Goal: Transaction & Acquisition: Purchase product/service

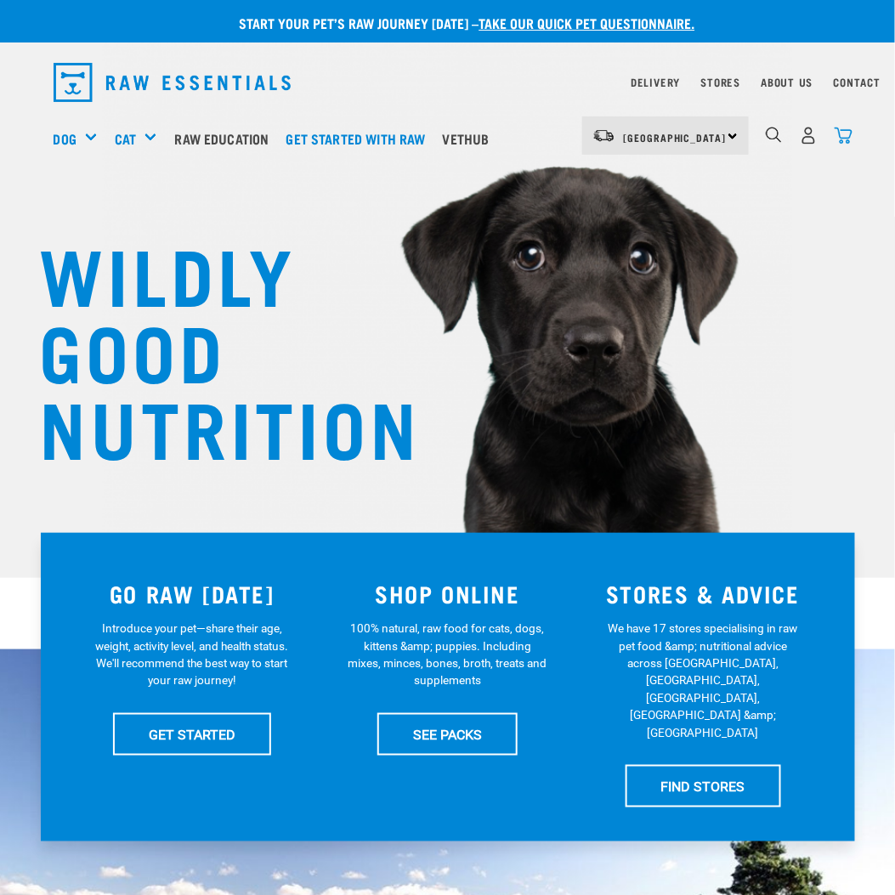
click at [843, 139] on img "dropdown navigation" at bounding box center [844, 136] width 18 height 18
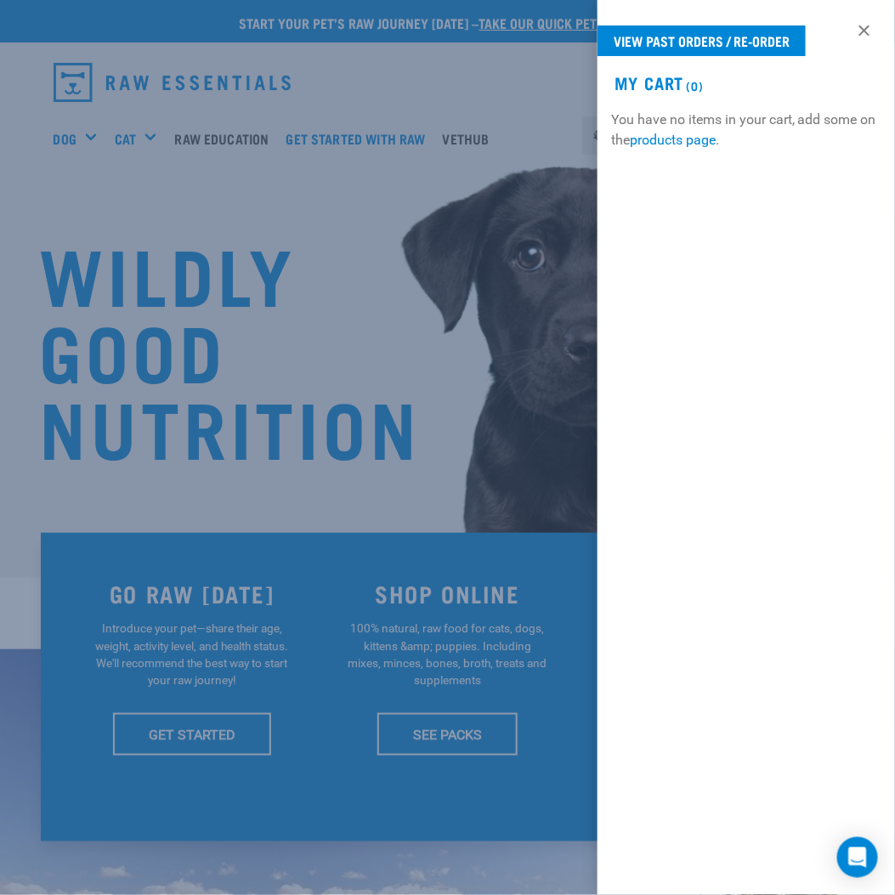
click at [466, 228] on div at bounding box center [447, 447] width 895 height 895
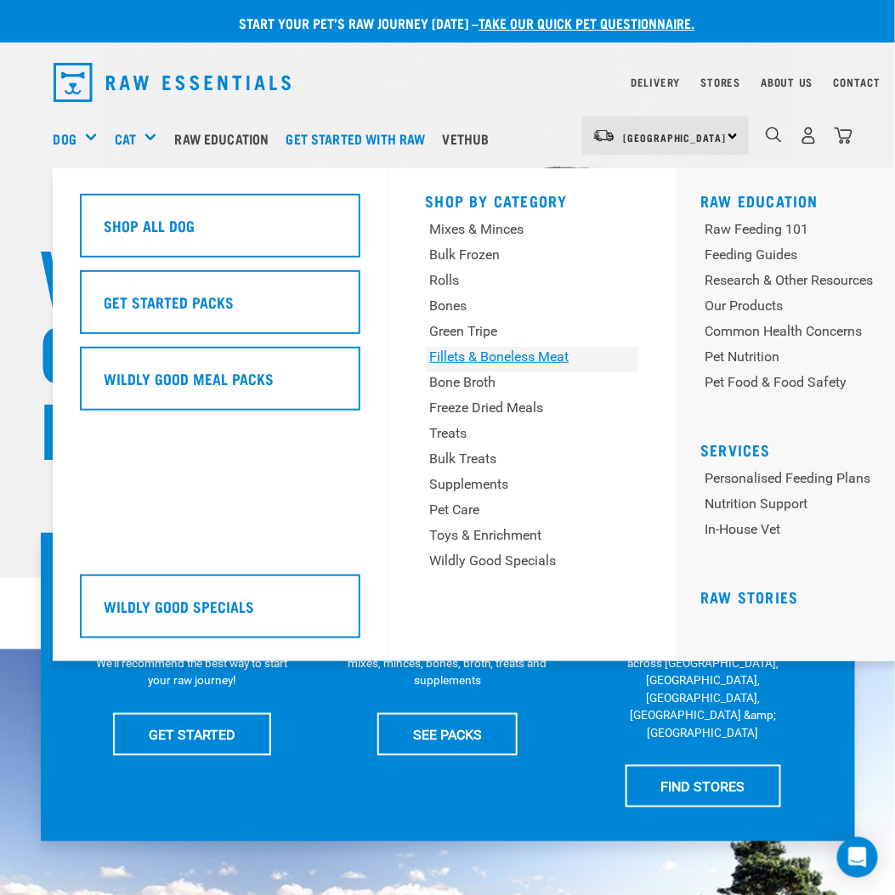
click at [478, 363] on div "Fillets & Boneless Meat" at bounding box center [514, 357] width 168 height 20
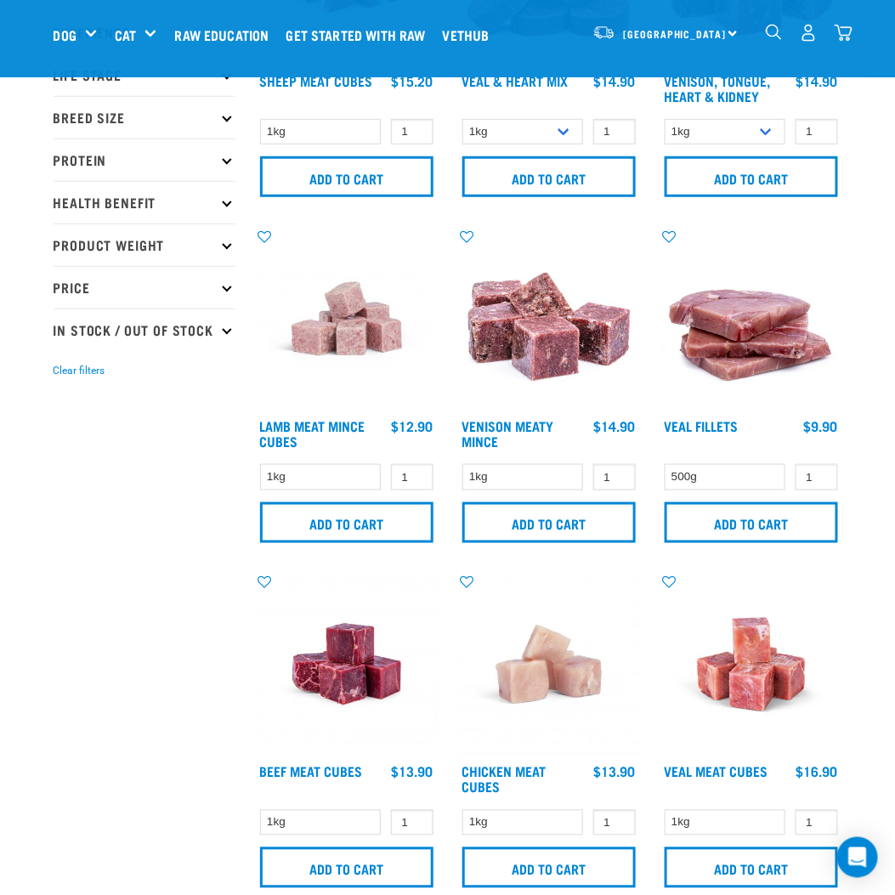
scroll to position [340, 0]
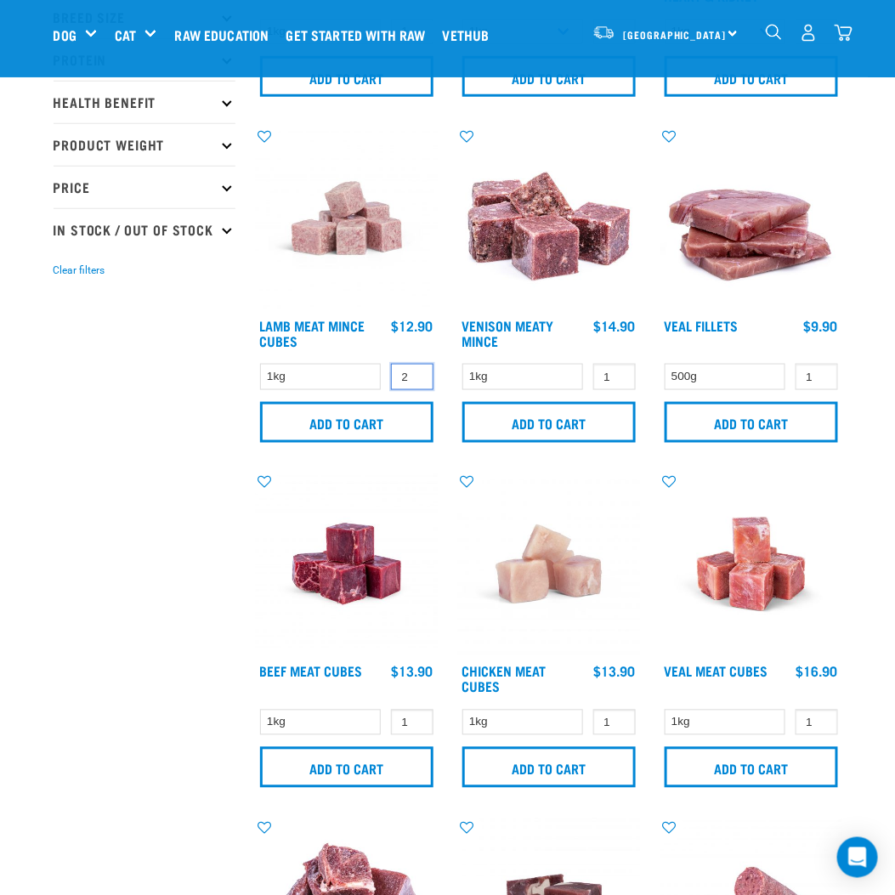
click at [415, 372] on input "2" at bounding box center [412, 377] width 43 height 26
click at [415, 372] on input "3" at bounding box center [412, 377] width 43 height 26
click at [415, 372] on input "4" at bounding box center [412, 377] width 43 height 26
click at [415, 372] on input "5" at bounding box center [412, 377] width 43 height 26
type input "6"
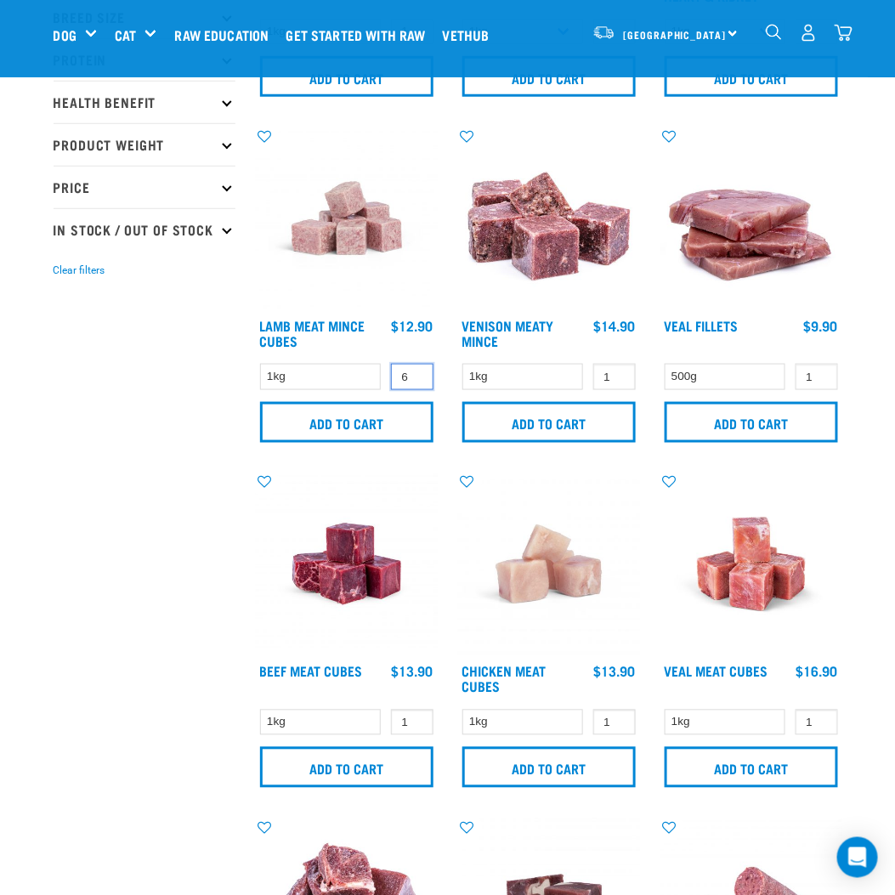
click at [415, 372] on input "6" at bounding box center [412, 377] width 43 height 26
click at [404, 432] on input "Add to cart" at bounding box center [346, 422] width 173 height 41
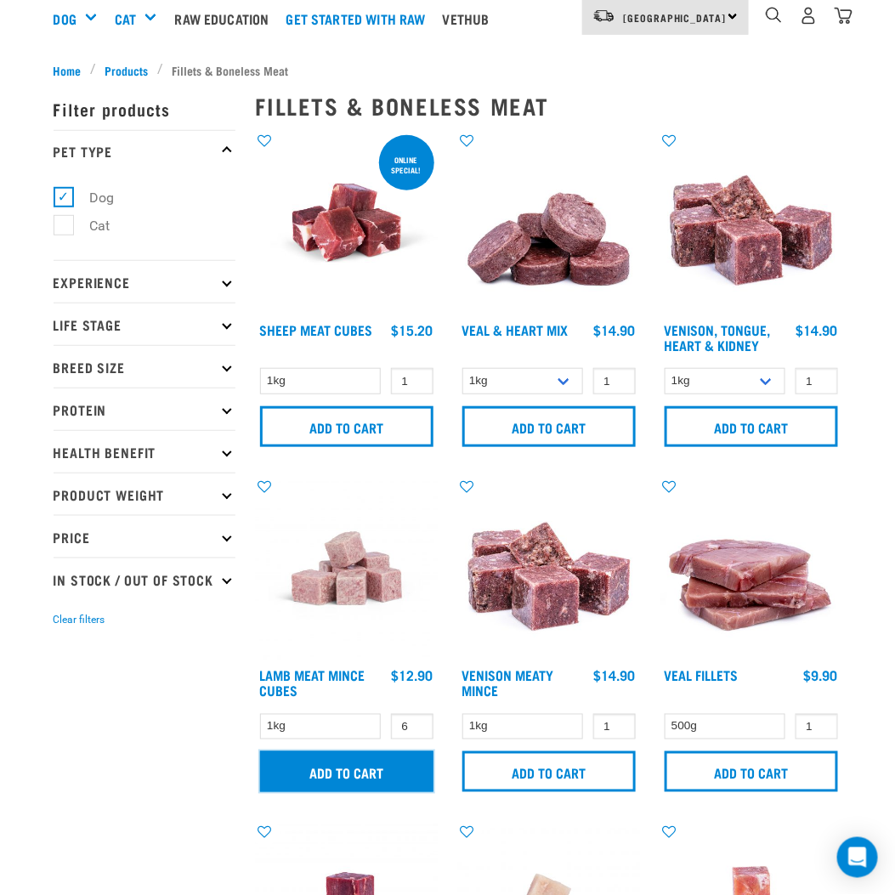
scroll to position [0, 0]
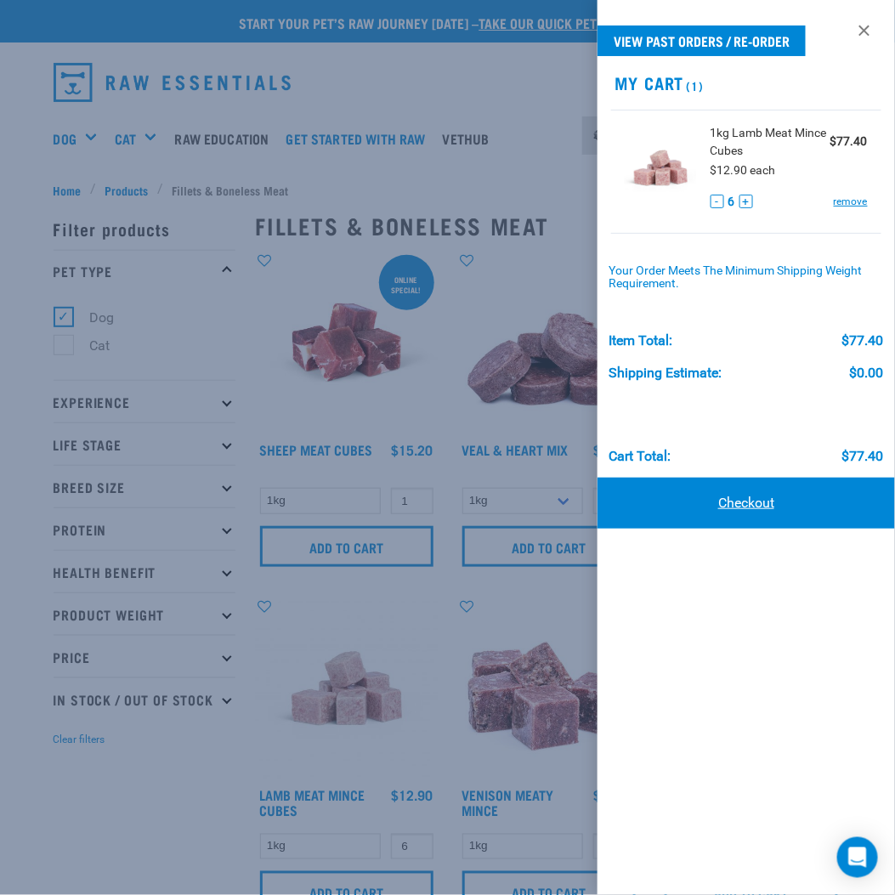
click at [798, 497] on link "Checkout" at bounding box center [747, 503] width 298 height 51
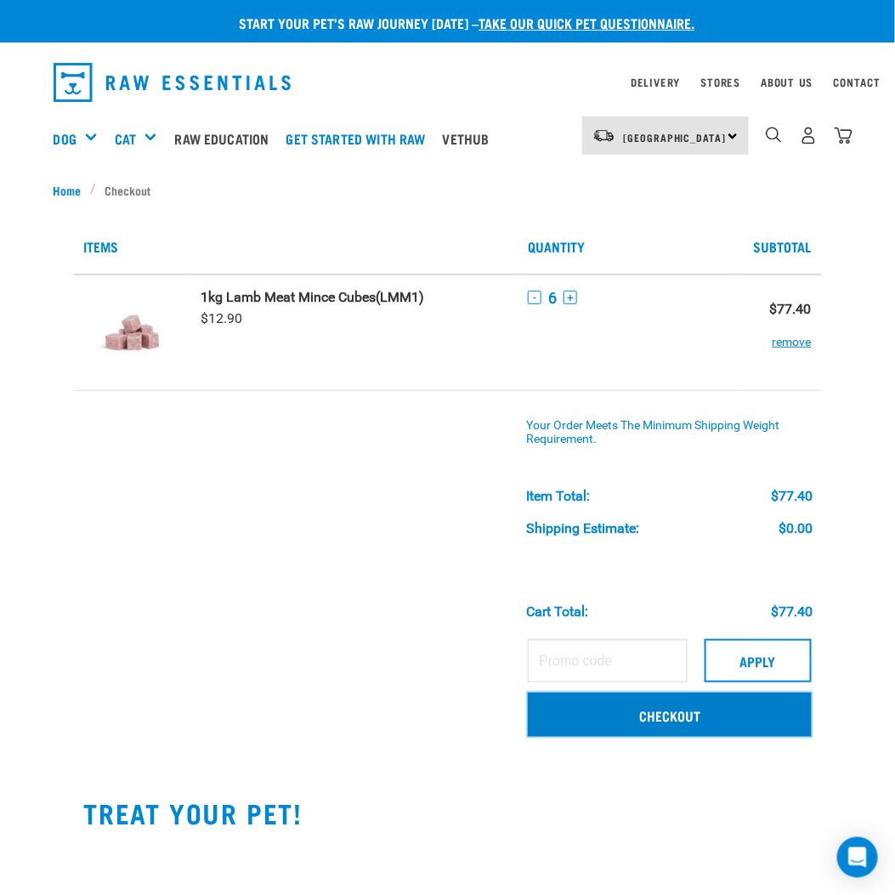
click at [683, 719] on link "Checkout" at bounding box center [669, 715] width 283 height 44
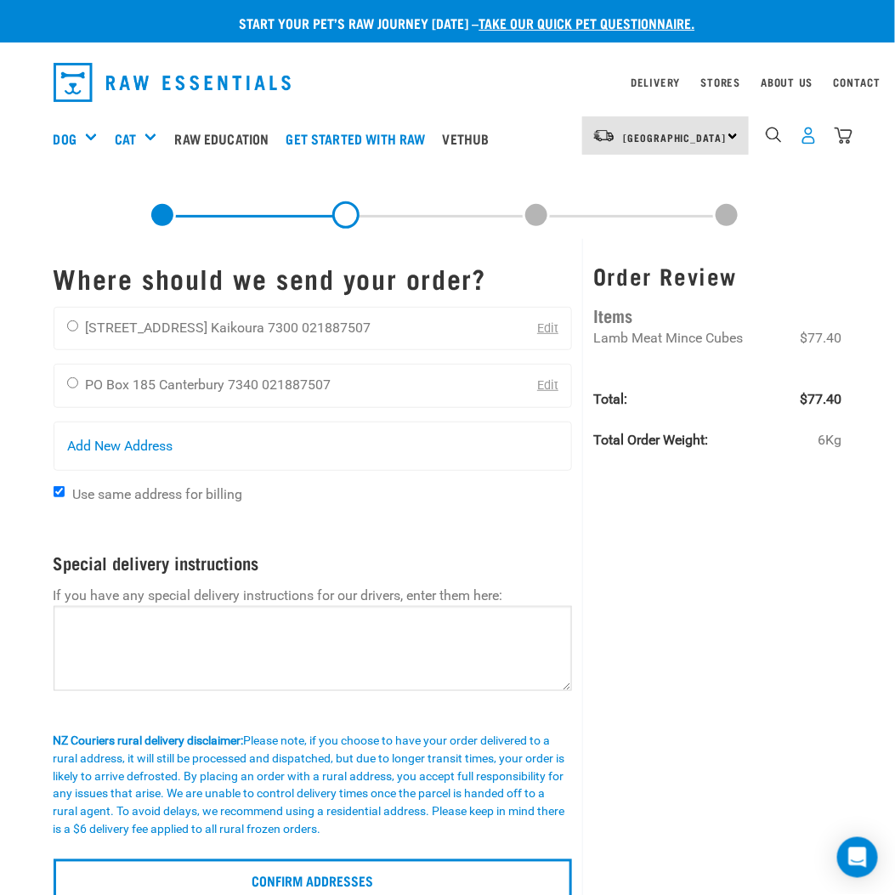
click at [810, 138] on img "dropdown navigation" at bounding box center [809, 136] width 18 height 18
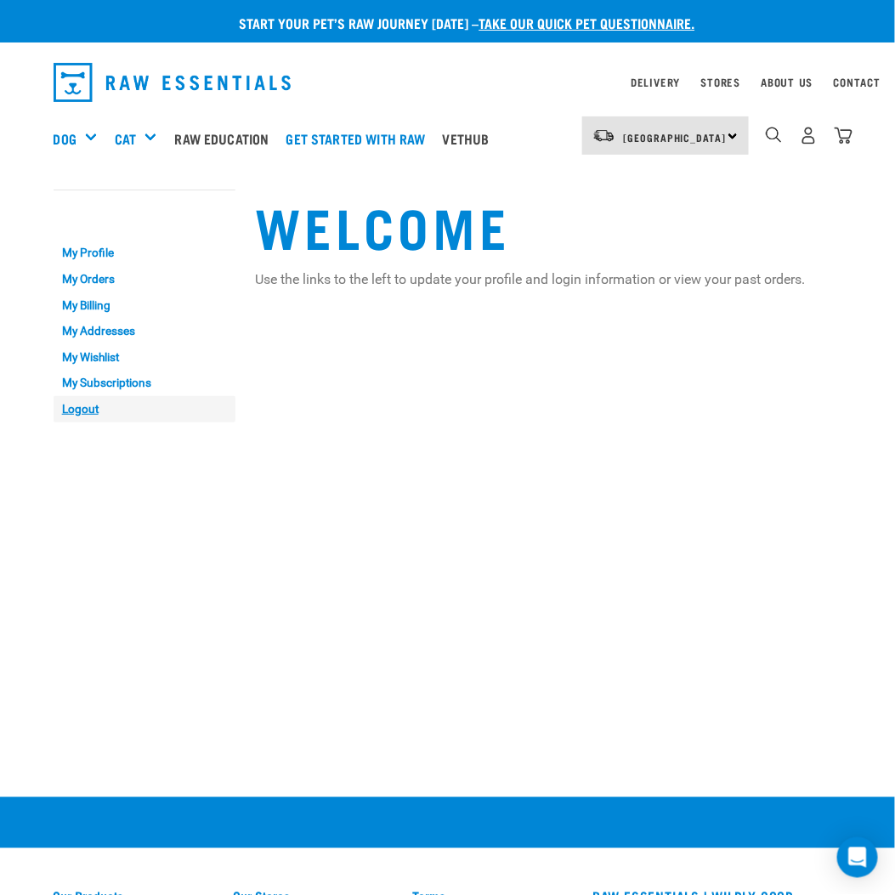
click at [77, 416] on link "Logout" at bounding box center [145, 409] width 182 height 26
